Goal: Information Seeking & Learning: Learn about a topic

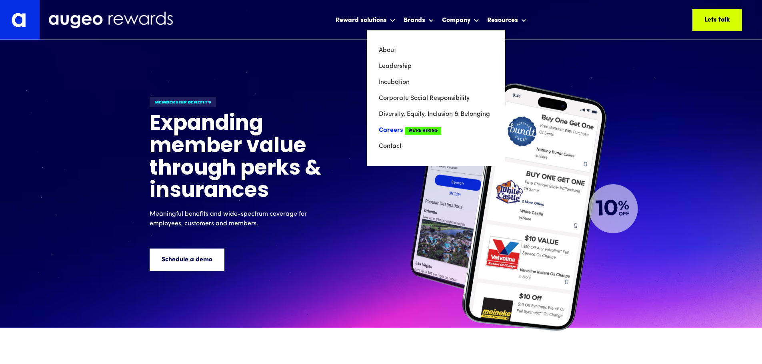
click at [395, 132] on link "Careers We're Hiring" at bounding box center [436, 130] width 114 height 16
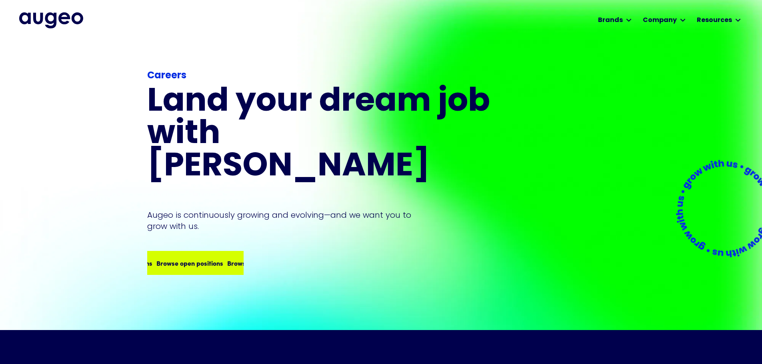
scroll to position [0, 0]
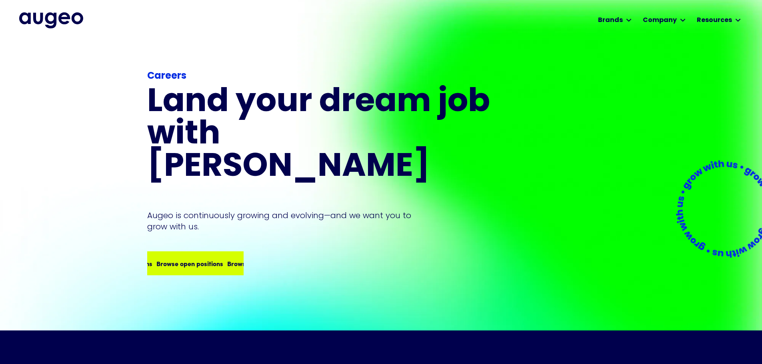
click at [191, 252] on div "Browse open positions Browse open positions Browse open positions Browse open p…" at bounding box center [195, 263] width 95 height 22
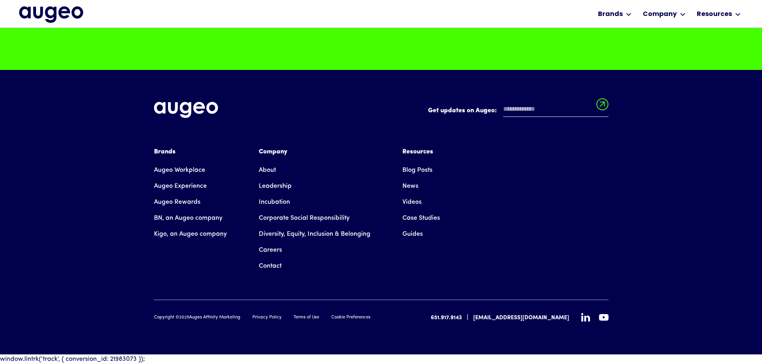
scroll to position [2145, 0]
click at [322, 233] on link "Diversity, Equity, Inclusion & Belonging" at bounding box center [315, 234] width 112 height 16
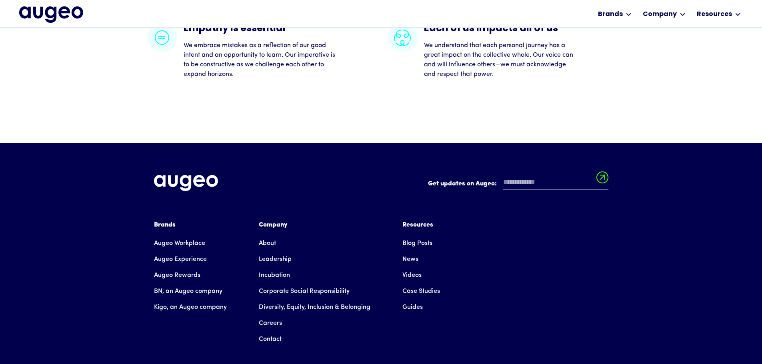
scroll to position [1934, 0]
click at [357, 299] on link "Diversity, Equity, Inclusion & Belonging" at bounding box center [315, 307] width 112 height 16
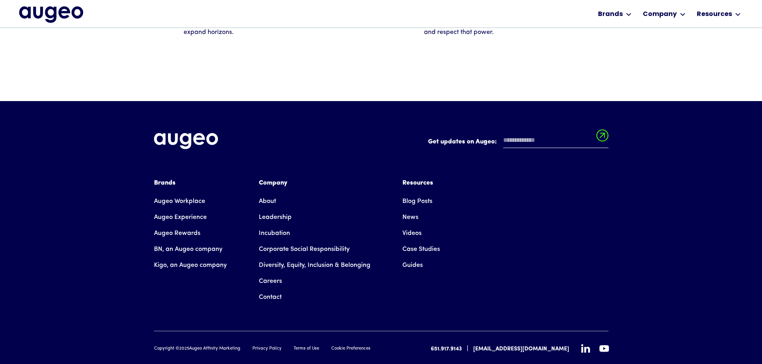
scroll to position [1976, 0]
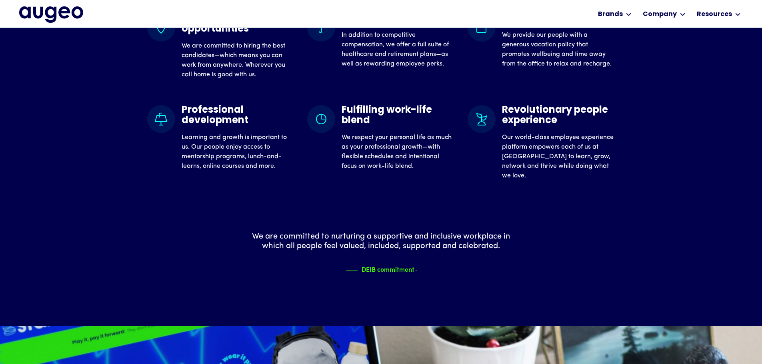
scroll to position [846, 0]
